Goal: Check status: Check status

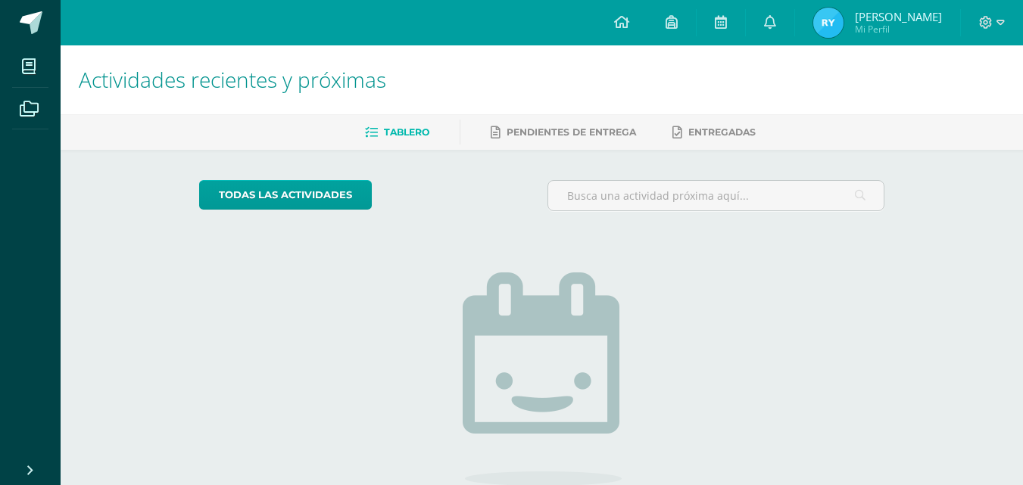
click at [835, 28] on img at bounding box center [828, 23] width 30 height 30
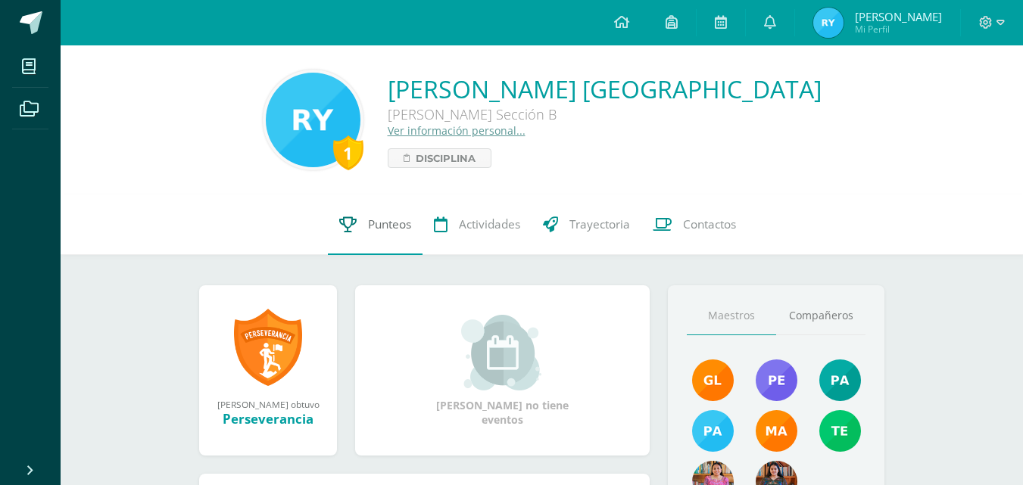
click at [376, 232] on span "Punteos" at bounding box center [389, 224] width 43 height 16
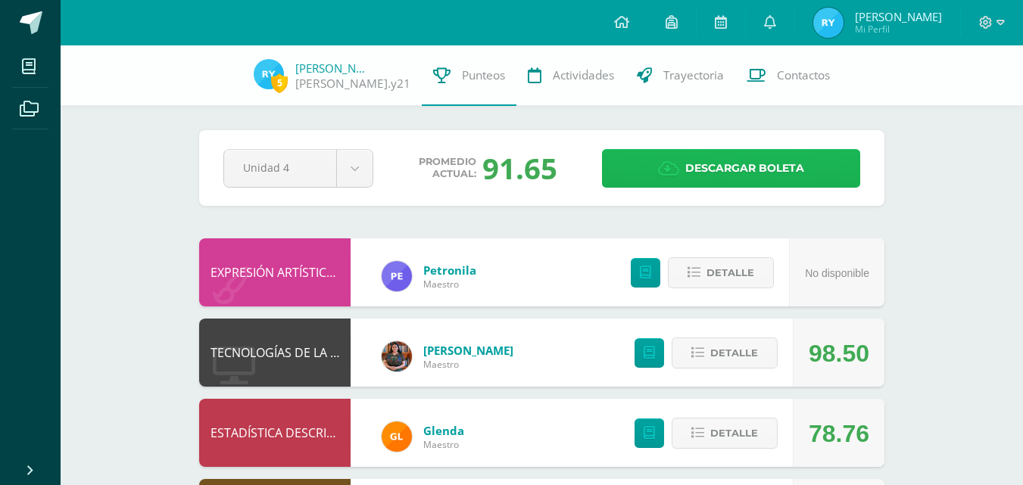
click at [692, 167] on span "Descargar boleta" at bounding box center [744, 168] width 119 height 37
